Goal: Find specific page/section: Find specific page/section

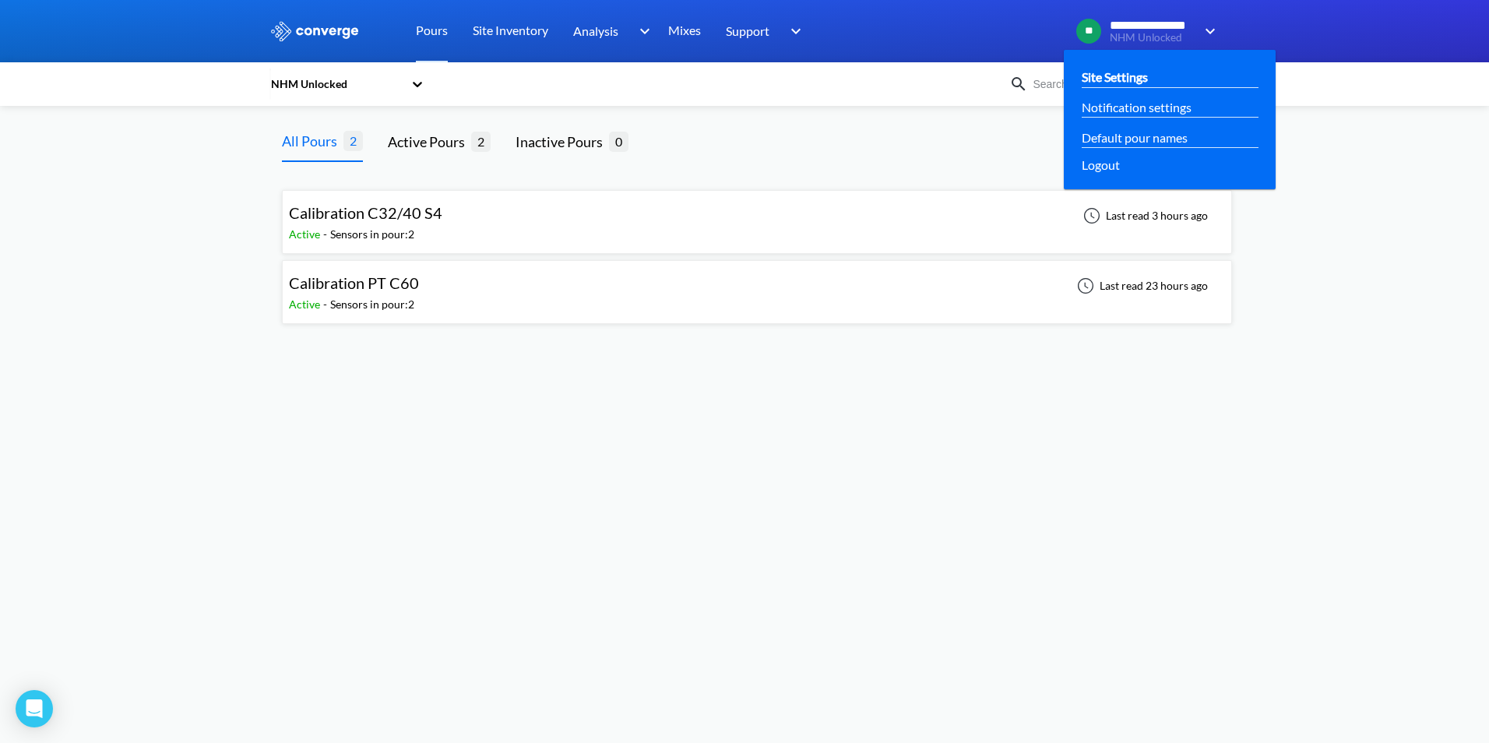
click at [1139, 69] on link "Site Settings" at bounding box center [1114, 76] width 66 height 19
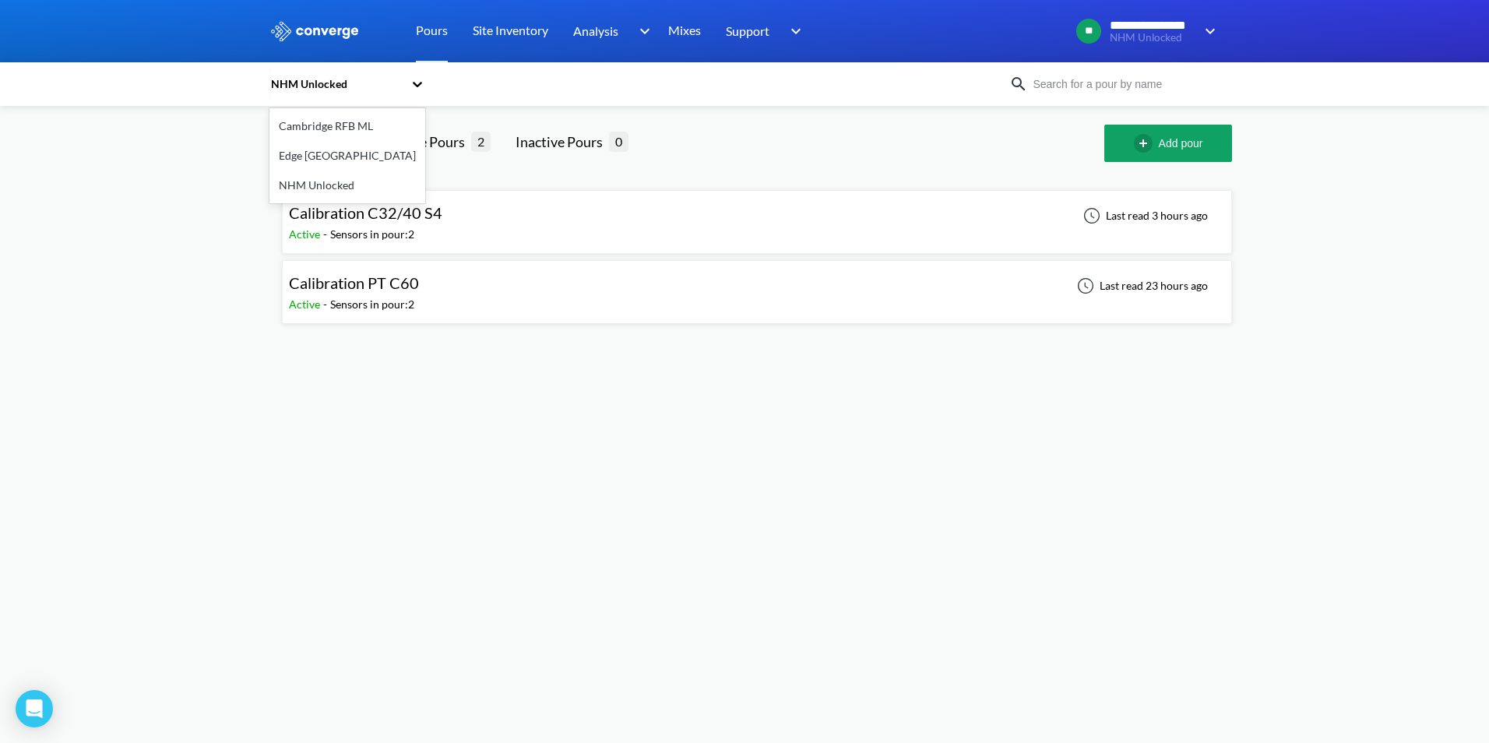
click at [405, 79] on div "NHM Unlocked" at bounding box center [339, 84] width 140 height 36
click at [339, 129] on div "Cambridge RFB ML" at bounding box center [347, 126] width 156 height 30
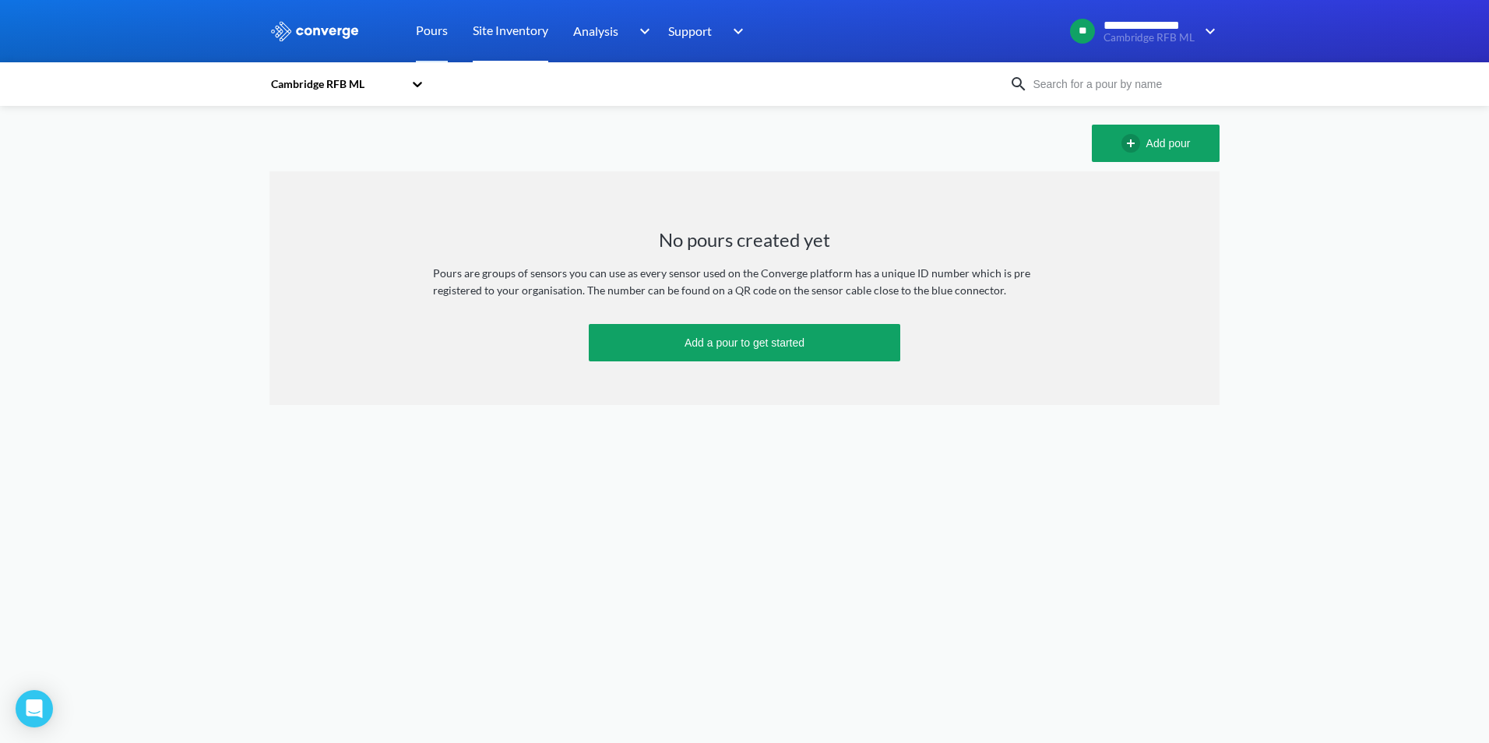
click at [504, 40] on link "Site Inventory" at bounding box center [511, 31] width 76 height 62
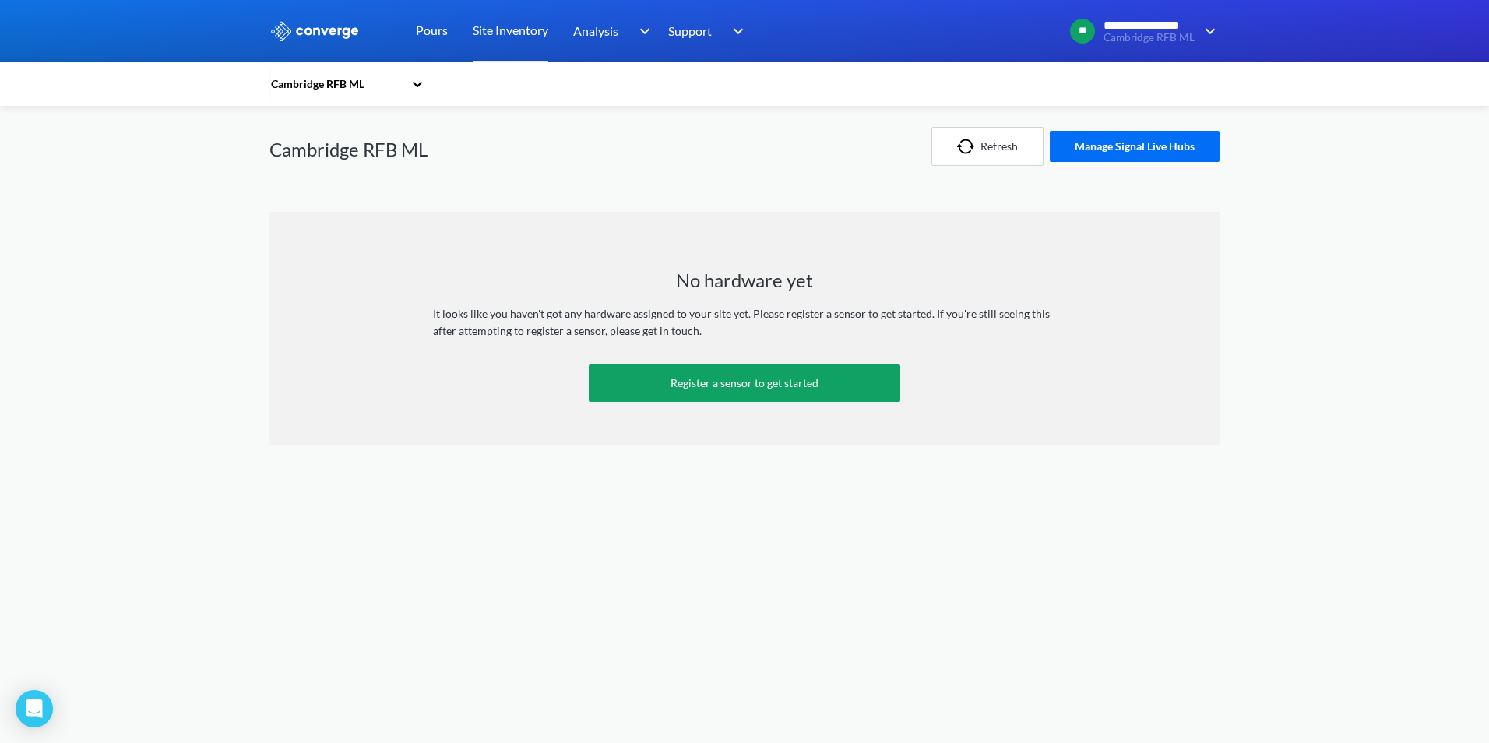
click at [411, 87] on icon at bounding box center [418, 84] width 16 height 16
click at [365, 128] on div "Cambridge RFB ML" at bounding box center [347, 126] width 156 height 30
